Goal: Task Accomplishment & Management: Manage account settings

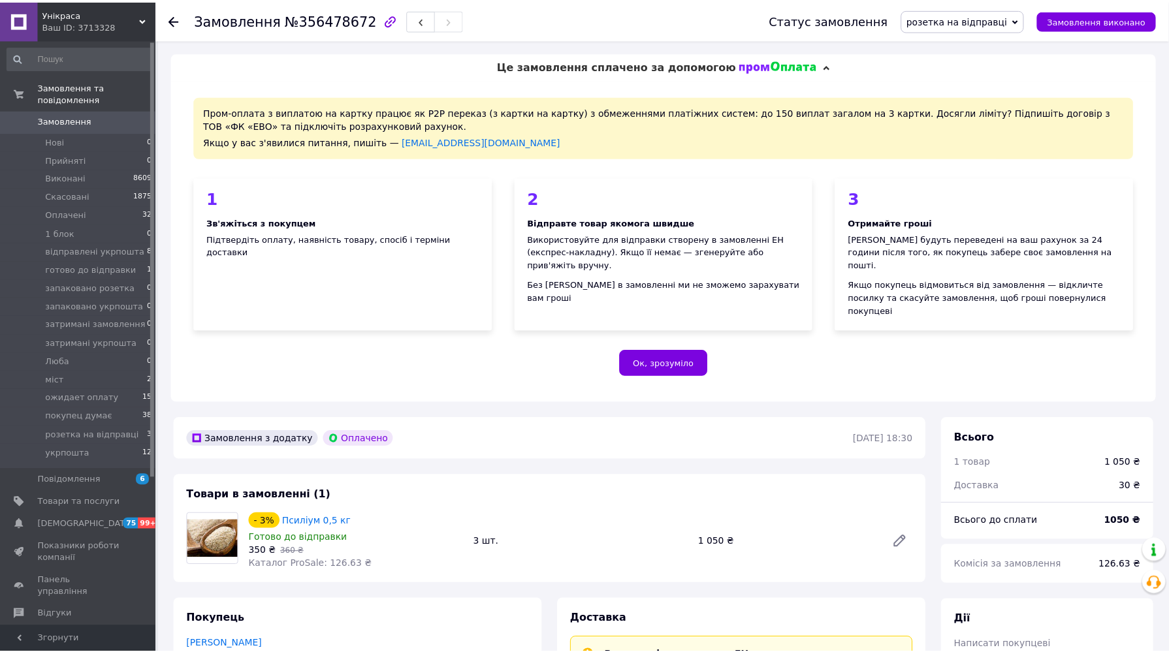
scroll to position [564, 0]
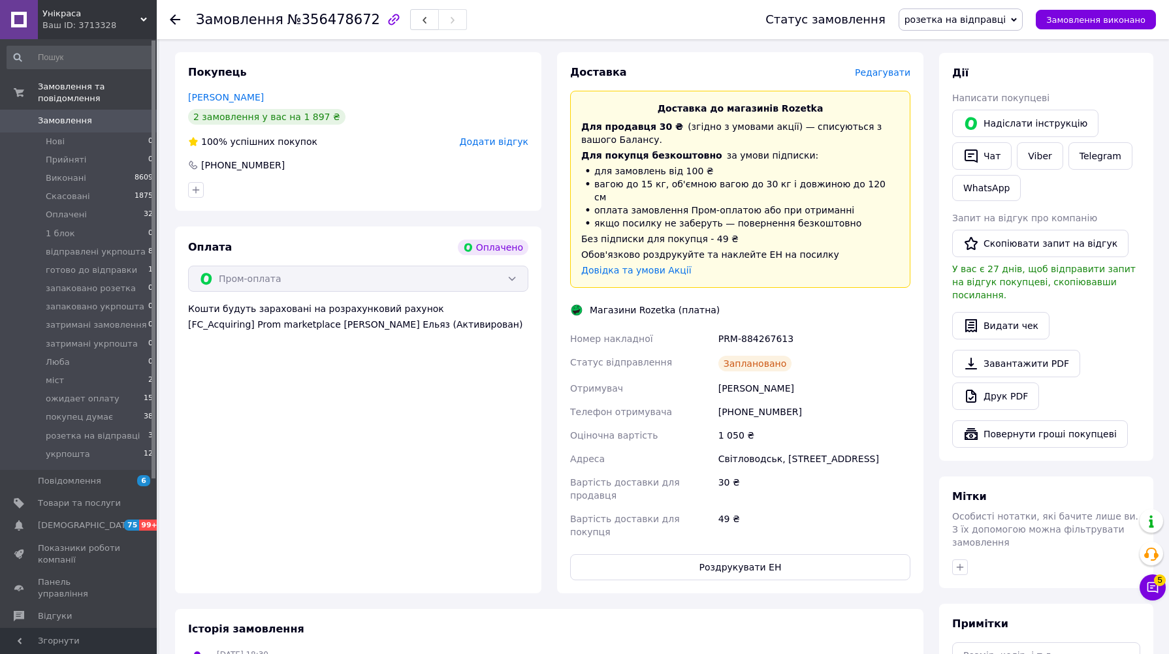
scroll to position [564, 0]
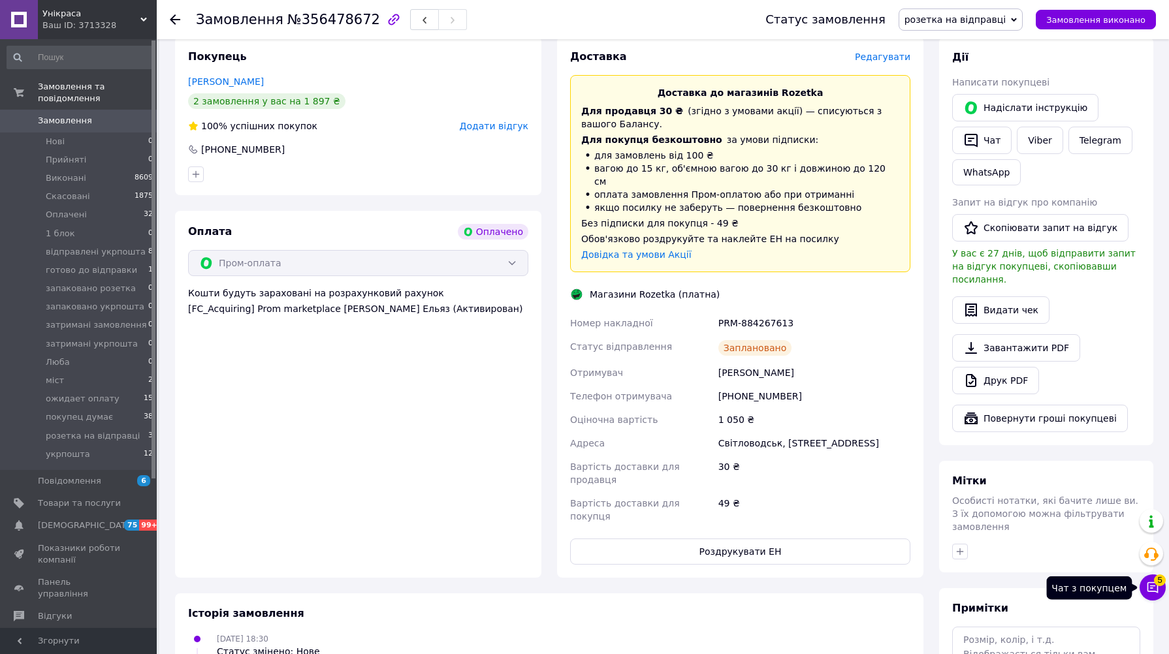
click at [1143, 586] on button "Чат з покупцем 5" at bounding box center [1152, 588] width 26 height 26
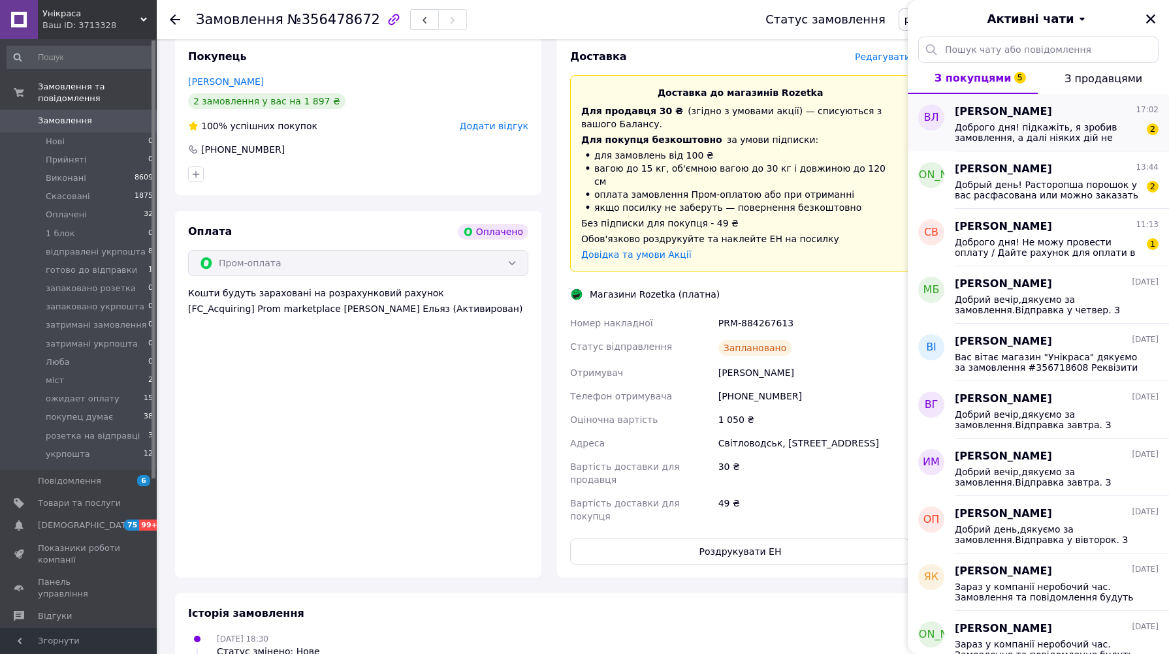
click at [1026, 127] on span "Доброго дня! підкажіть, я зробив замовлення, а далі ніяких дій не відбувается." at bounding box center [1047, 132] width 185 height 21
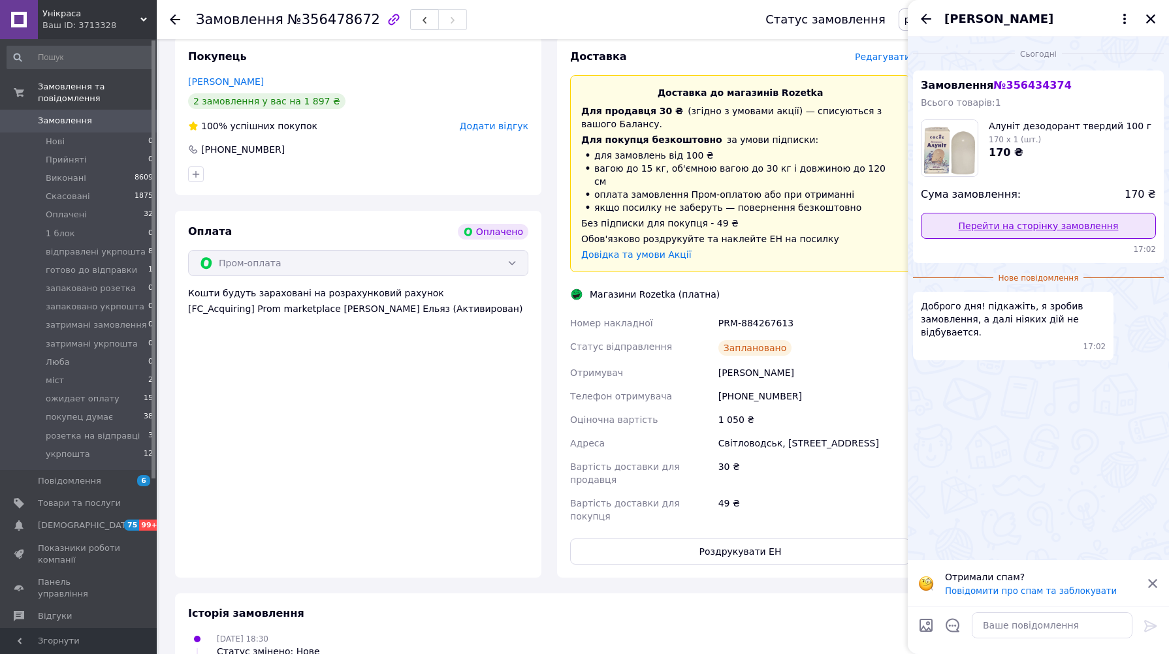
click at [1043, 230] on link "Перейти на сторінку замовлення" at bounding box center [1038, 226] width 235 height 26
click at [54, 610] on span "Відгуки" at bounding box center [55, 616] width 34 height 12
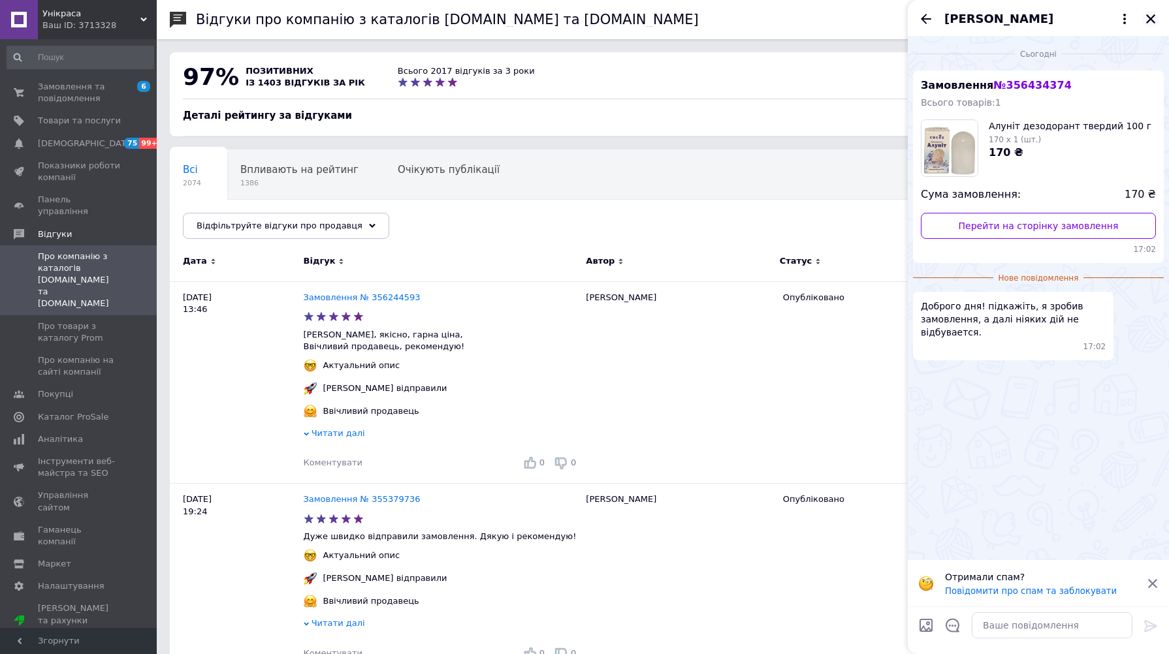
click at [1152, 15] on icon "Закрити" at bounding box center [1151, 19] width 12 height 12
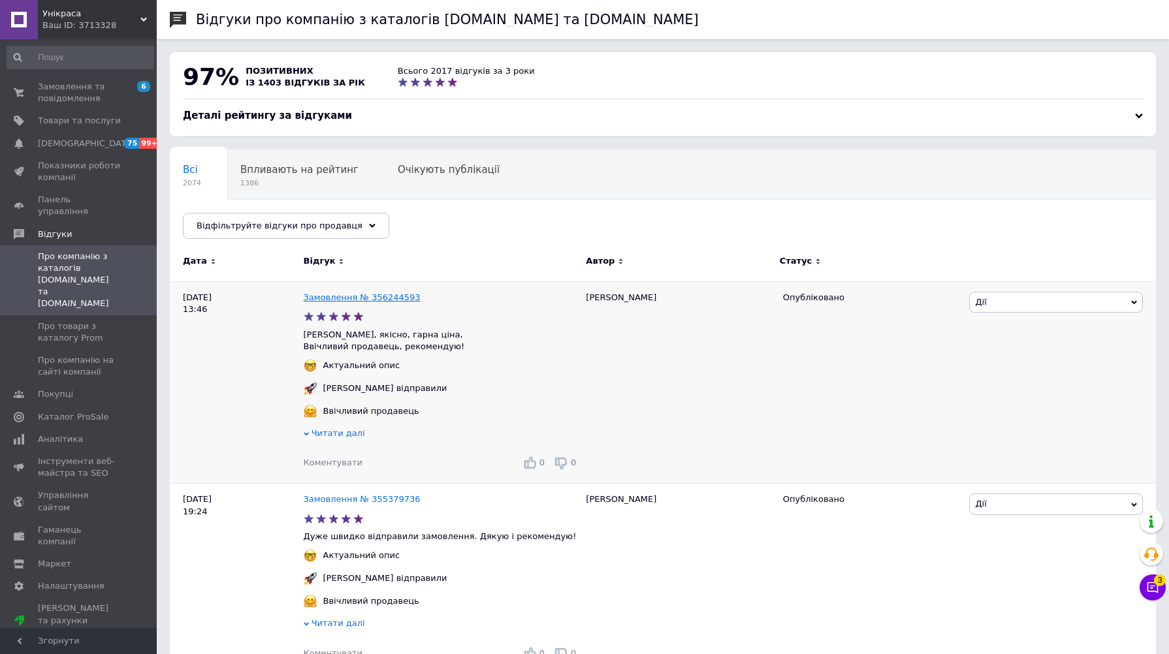
click at [390, 300] on link "Замовлення № 356244593" at bounding box center [362, 298] width 117 height 10
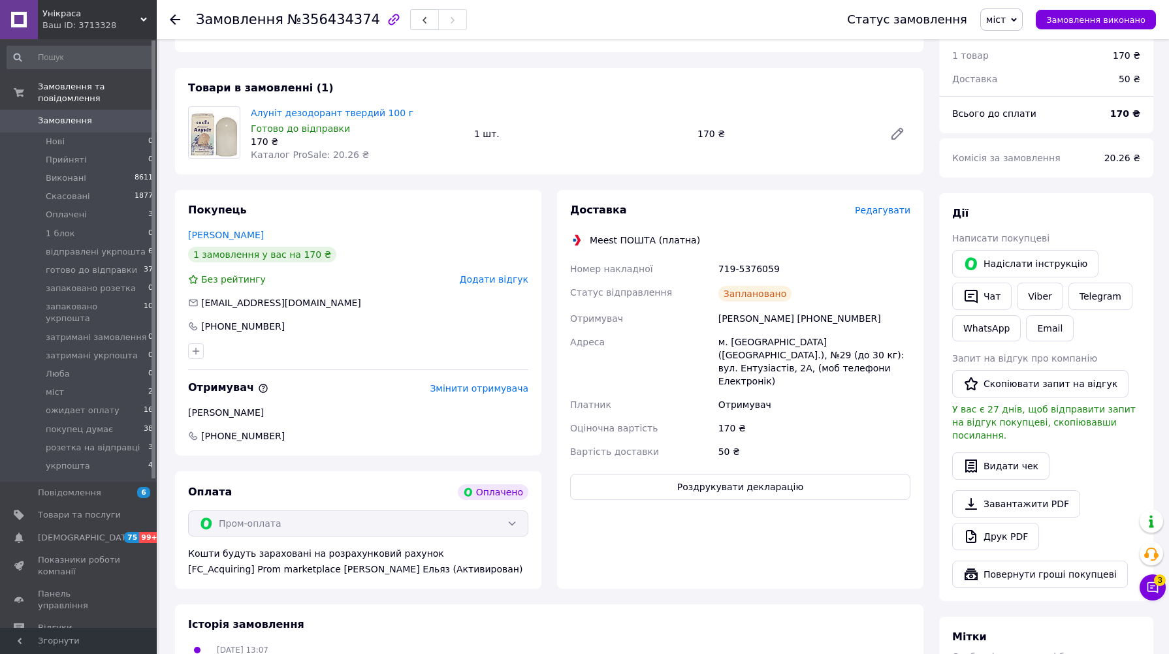
scroll to position [435, 0]
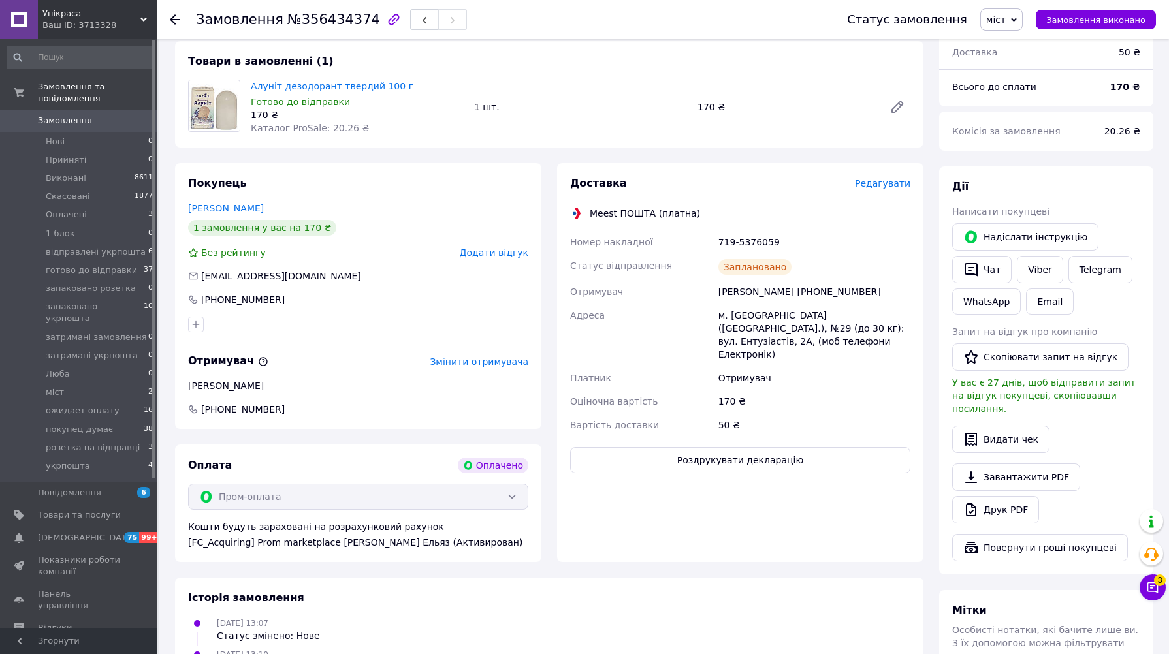
click at [174, 18] on icon at bounding box center [175, 19] width 10 height 10
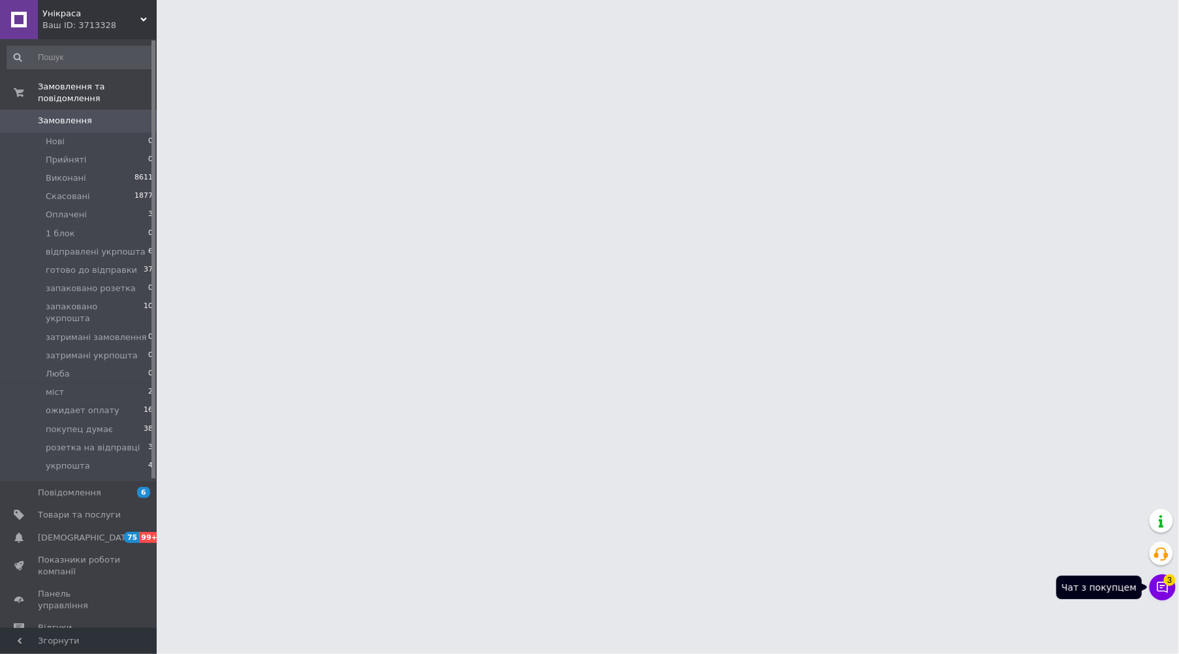
click at [1158, 590] on icon at bounding box center [1163, 587] width 11 height 11
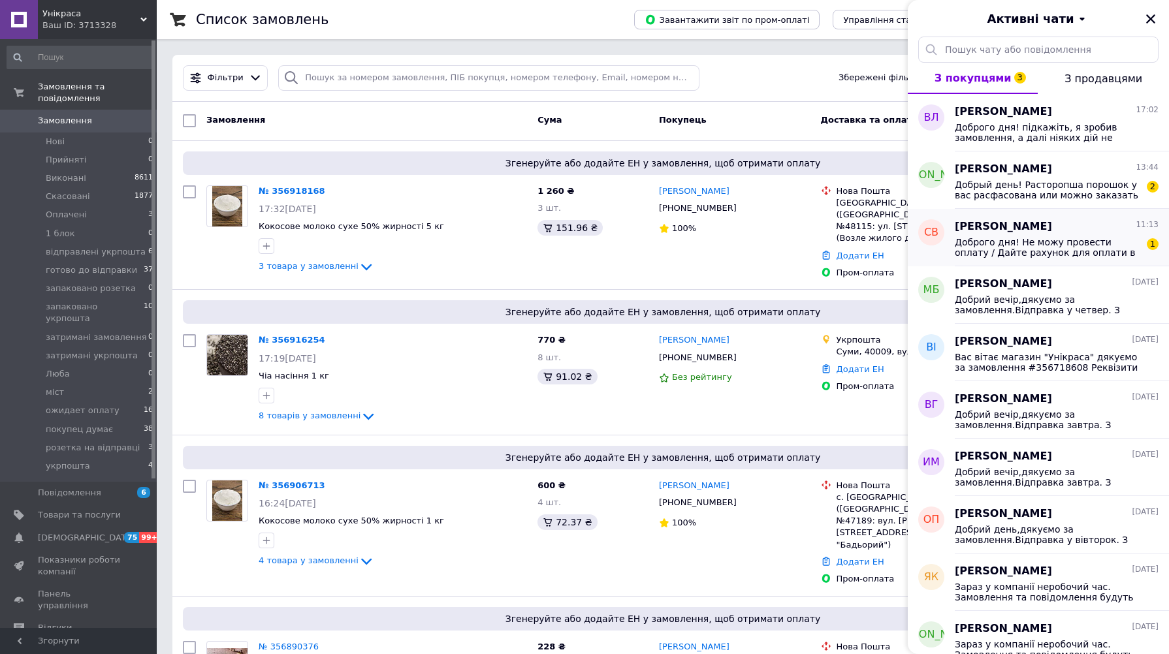
click at [997, 224] on span "Сергій Волков" at bounding box center [1003, 226] width 97 height 15
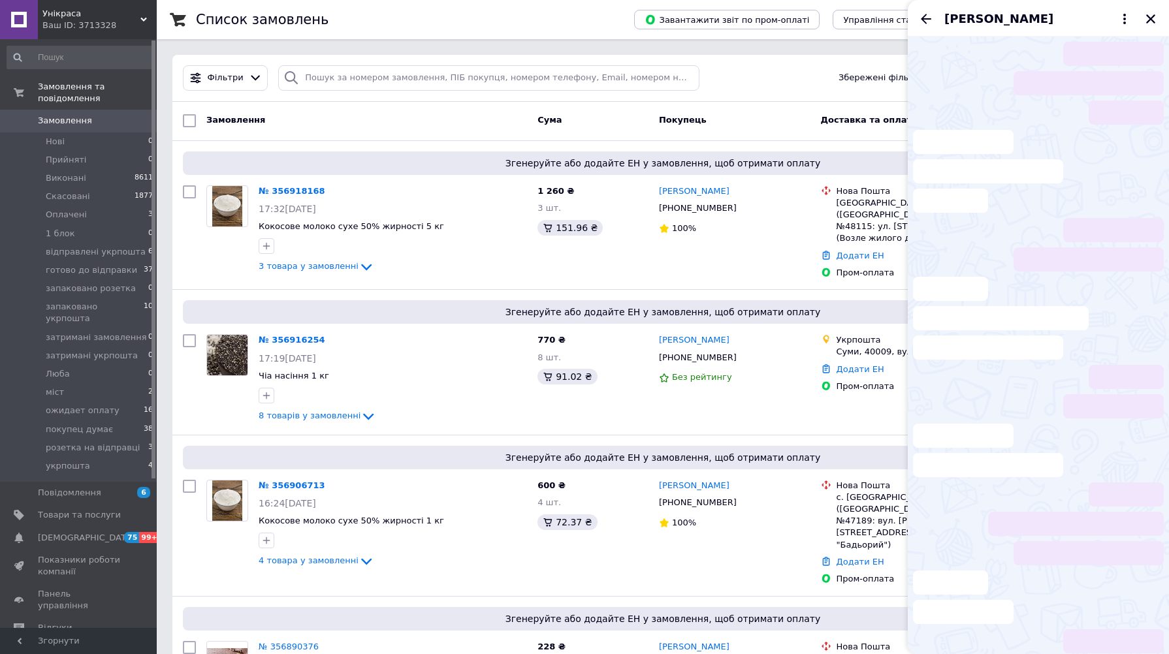
click at [1147, 18] on icon "Закрити" at bounding box center [1151, 19] width 12 height 12
click at [105, 206] on li "Оплачені 3" at bounding box center [80, 215] width 161 height 18
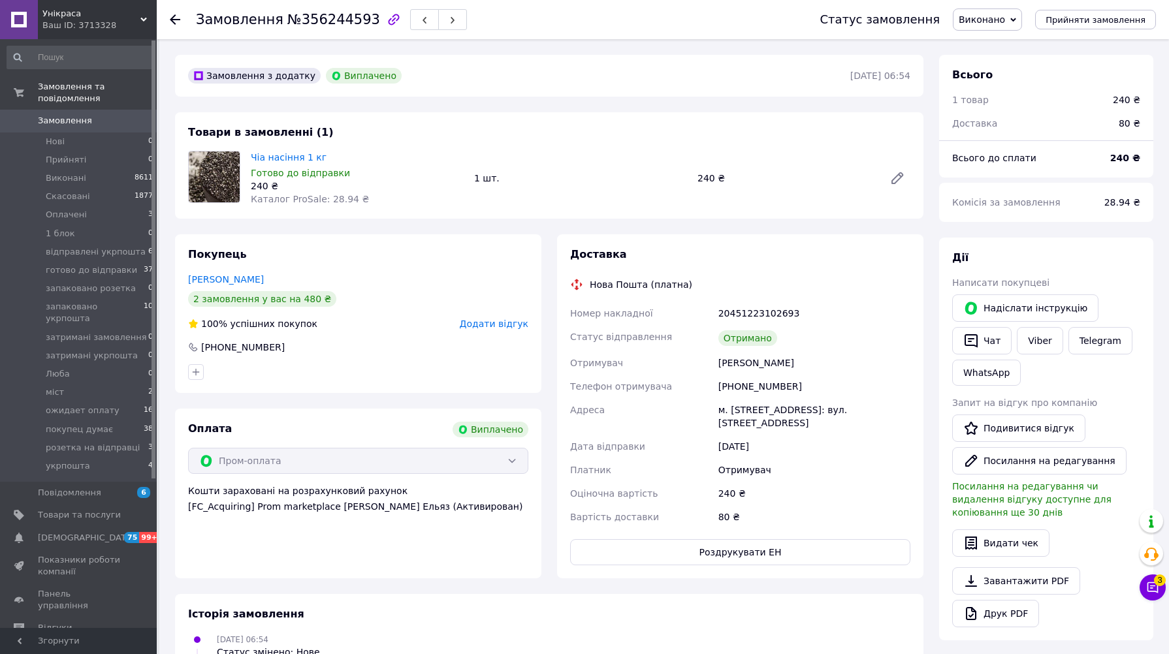
click at [174, 21] on icon at bounding box center [175, 19] width 10 height 10
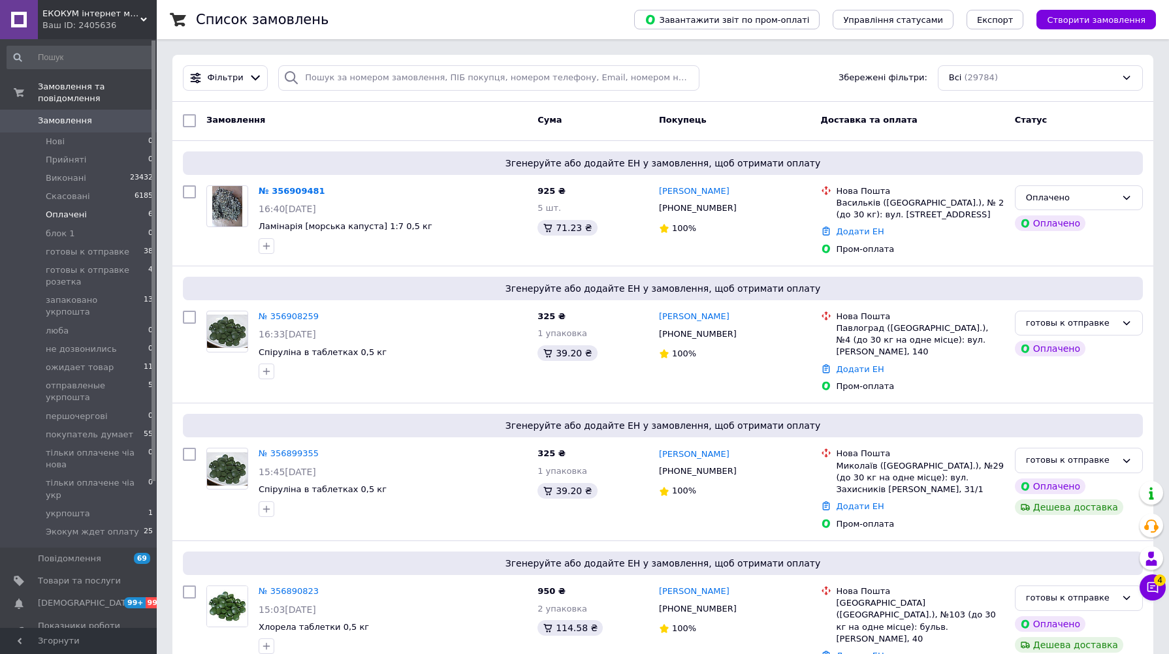
click at [124, 206] on li "Оплачені 6" at bounding box center [80, 215] width 161 height 18
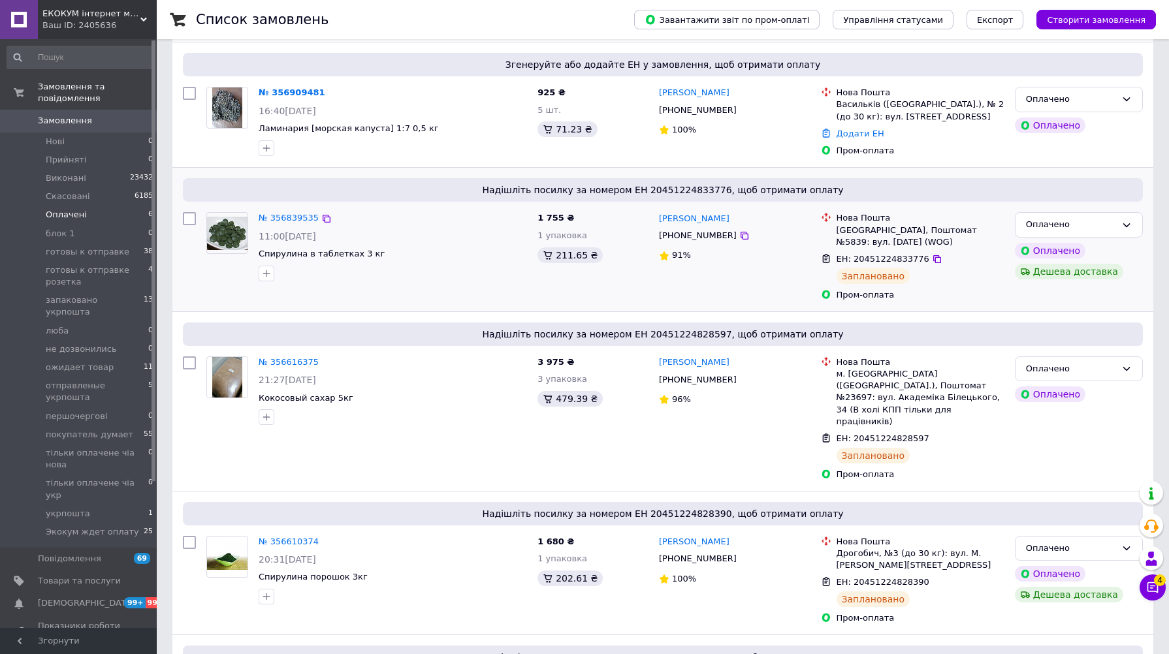
scroll to position [393, 0]
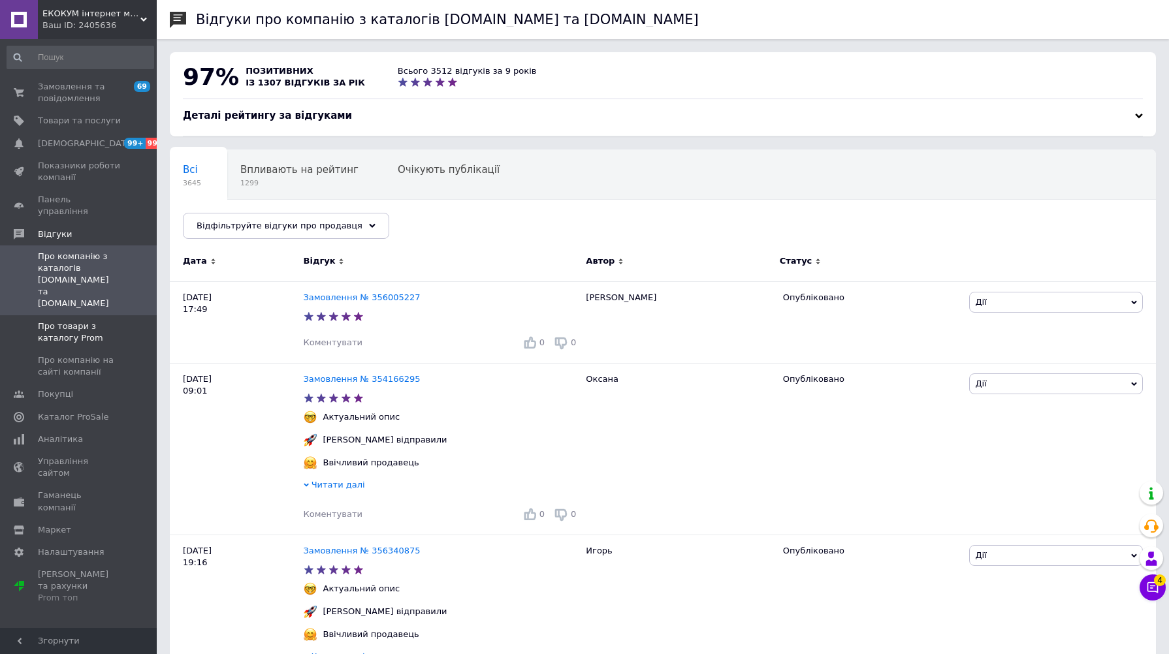
click at [66, 321] on span "Про товари з каталогу Prom" at bounding box center [79, 333] width 83 height 24
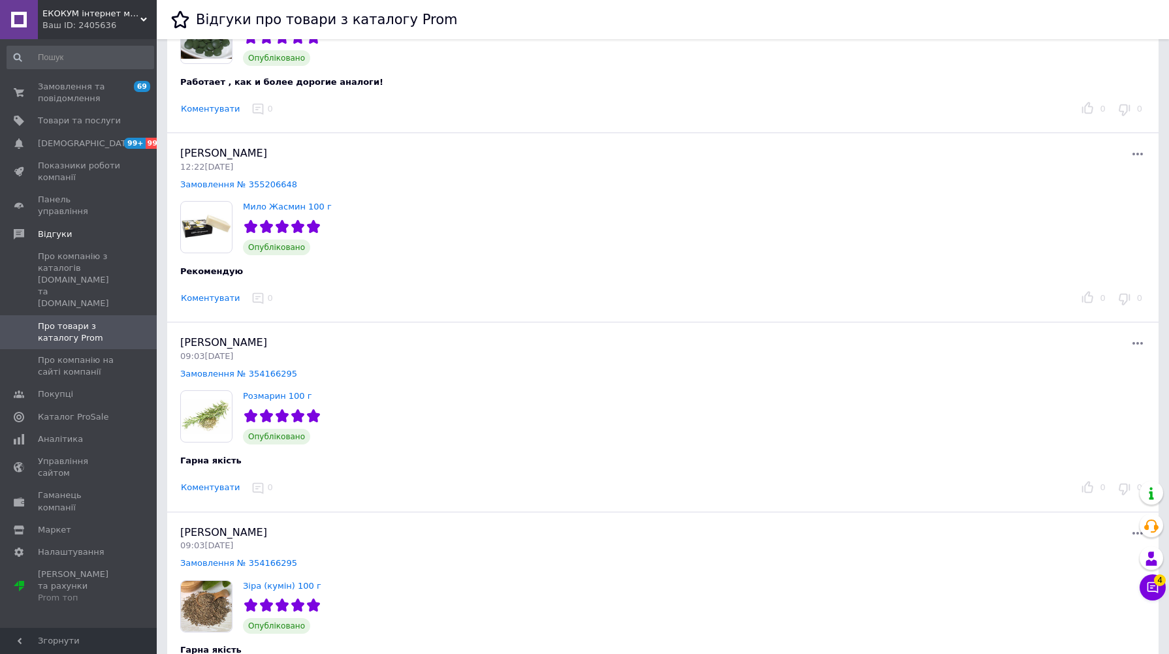
scroll to position [217, 0]
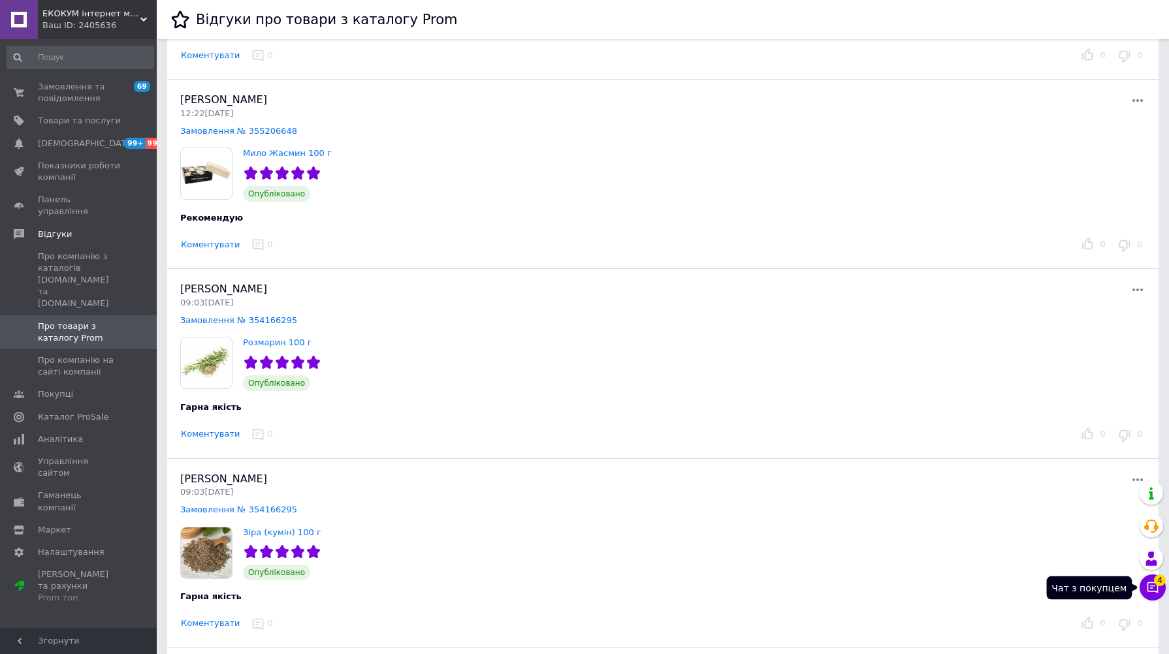
click at [1151, 582] on icon at bounding box center [1152, 587] width 11 height 11
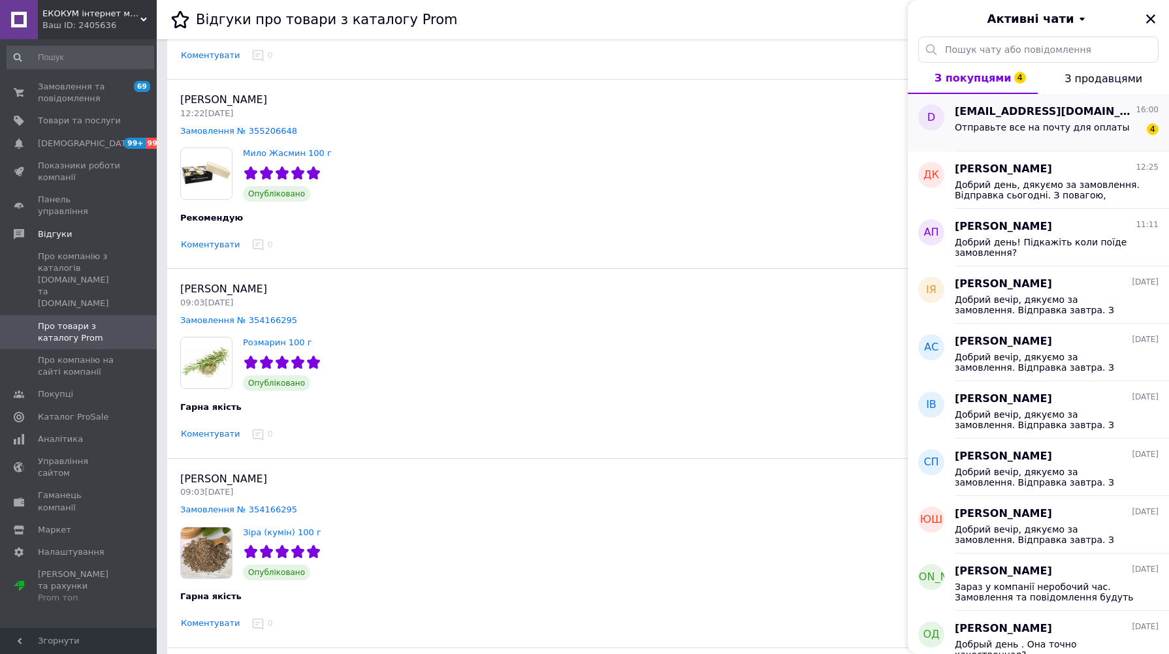
click at [1038, 118] on span "[EMAIL_ADDRESS][DOMAIN_NAME]" at bounding box center [1044, 111] width 178 height 15
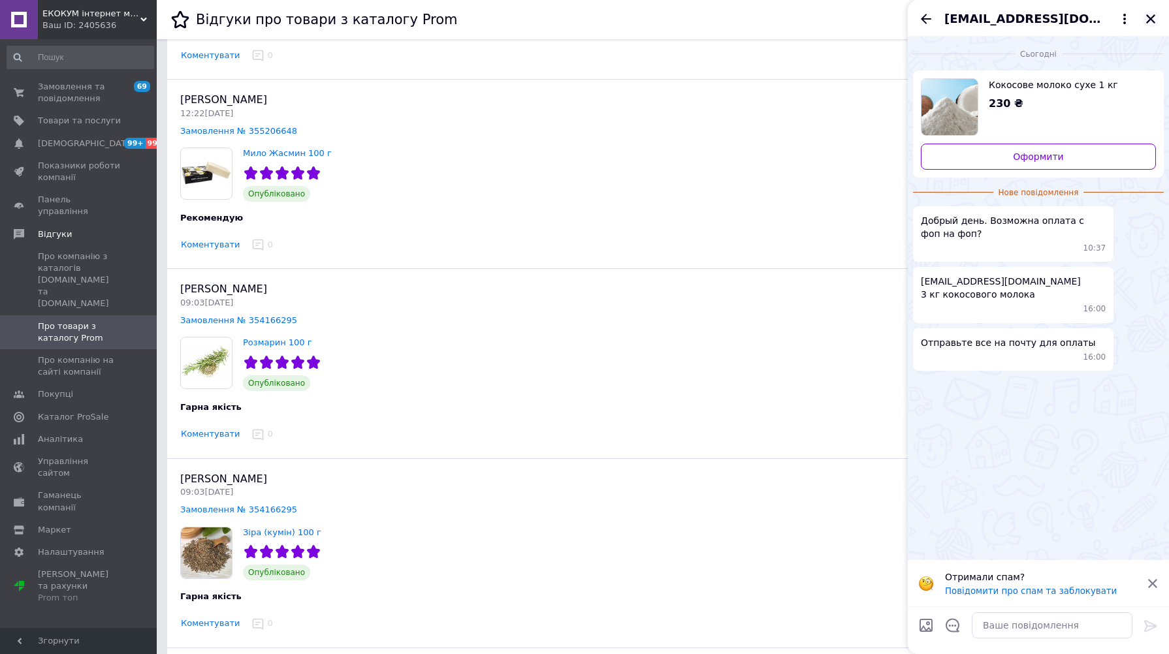
click at [1148, 20] on icon "Закрити" at bounding box center [1150, 18] width 9 height 9
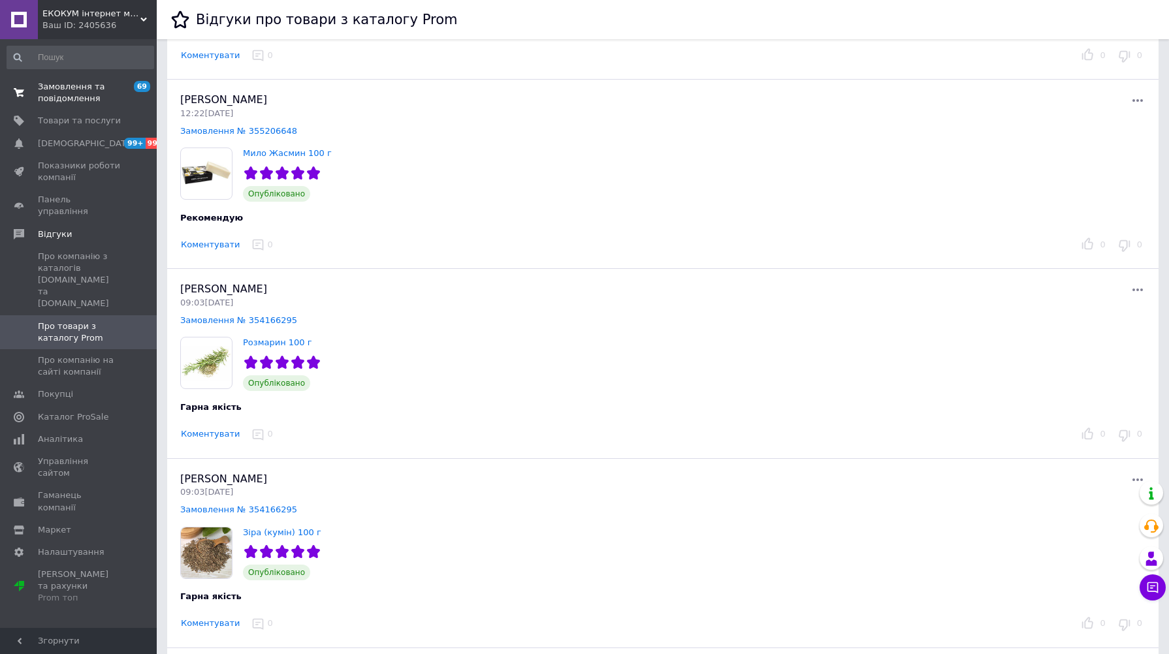
click at [72, 96] on span "Замовлення та повідомлення" at bounding box center [79, 93] width 83 height 24
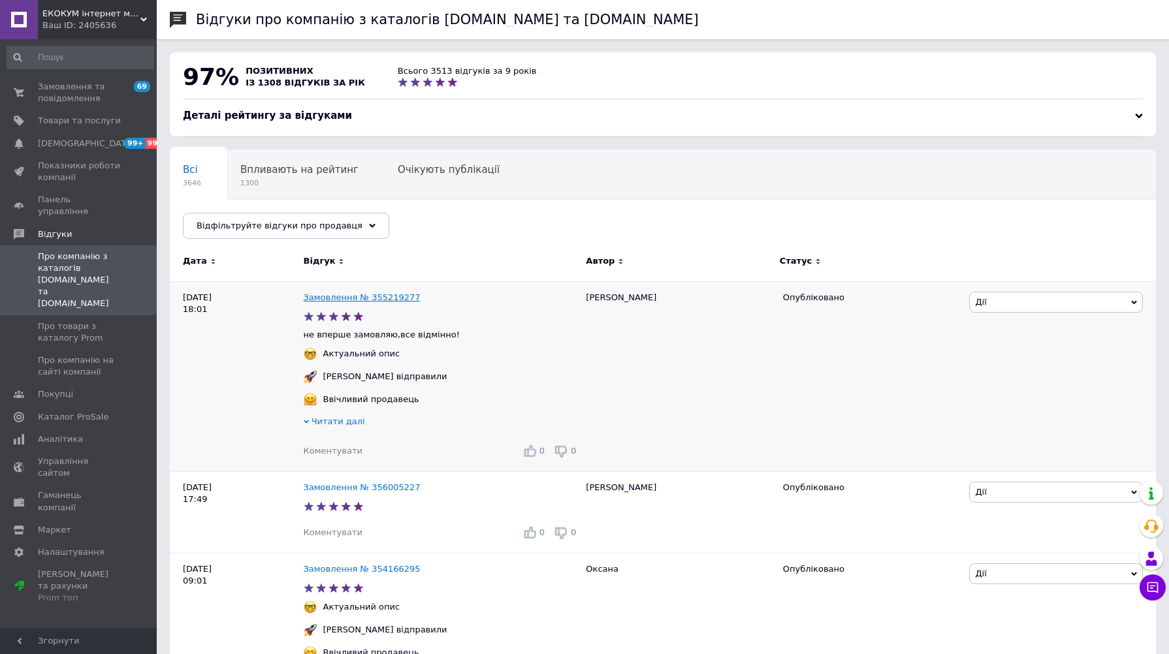
click at [356, 296] on link "Замовлення № 355219277" at bounding box center [362, 298] width 117 height 10
